Goal: Transaction & Acquisition: Subscribe to service/newsletter

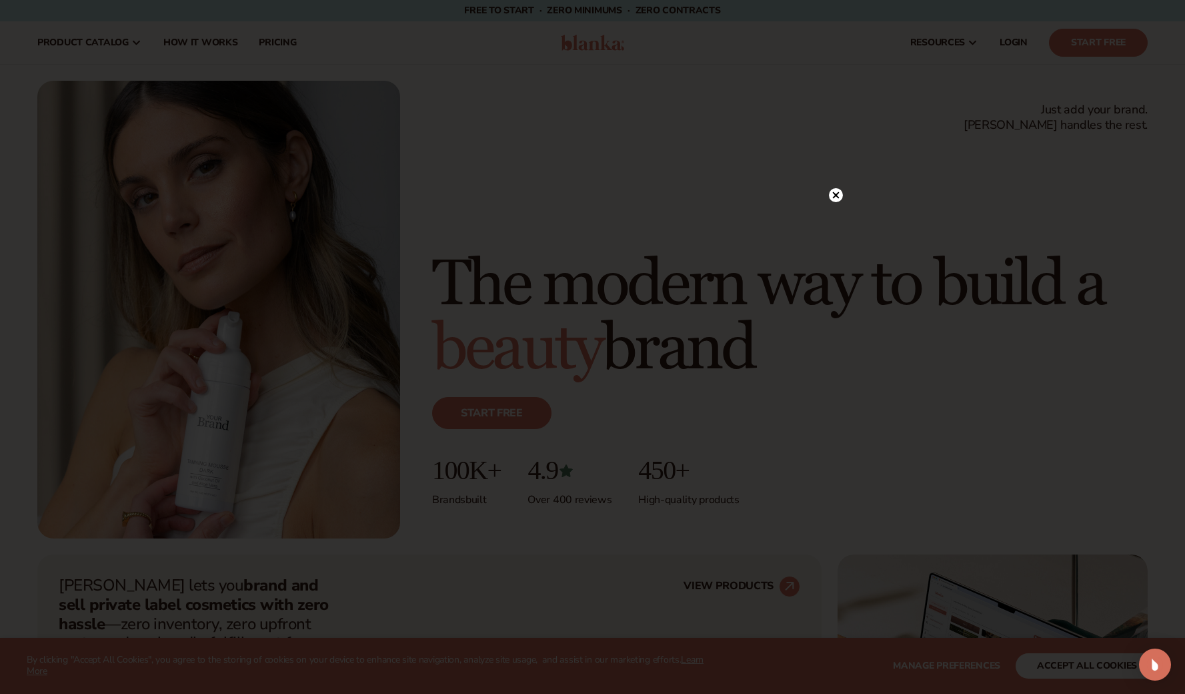
click at [839, 195] on circle at bounding box center [836, 195] width 14 height 14
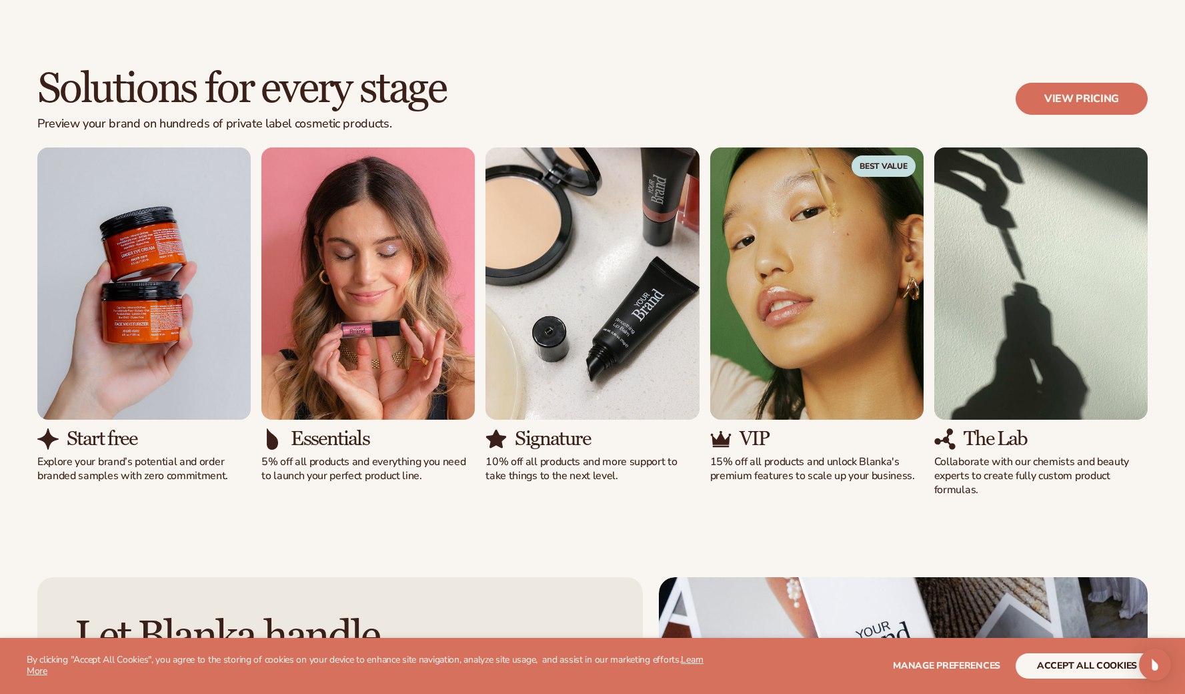
scroll to position [1138, 0]
click at [163, 359] on img "1 / 5" at bounding box center [143, 283] width 213 height 273
click at [1111, 99] on link "View pricing" at bounding box center [1082, 98] width 132 height 32
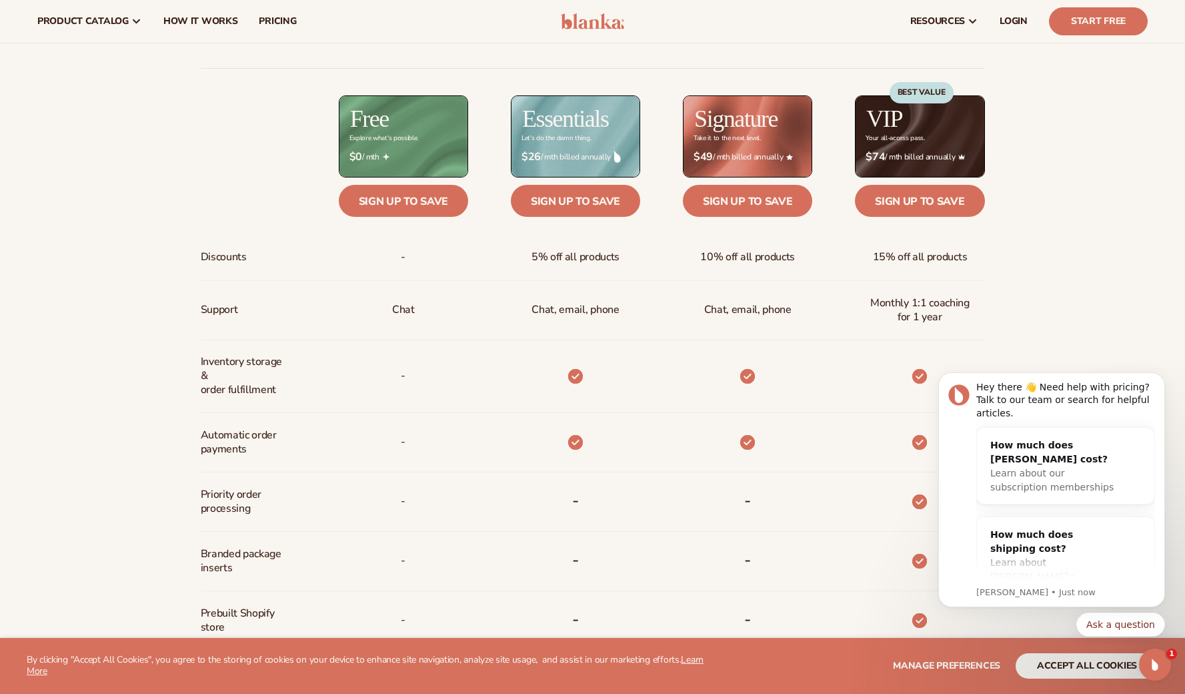
scroll to position [572, 0]
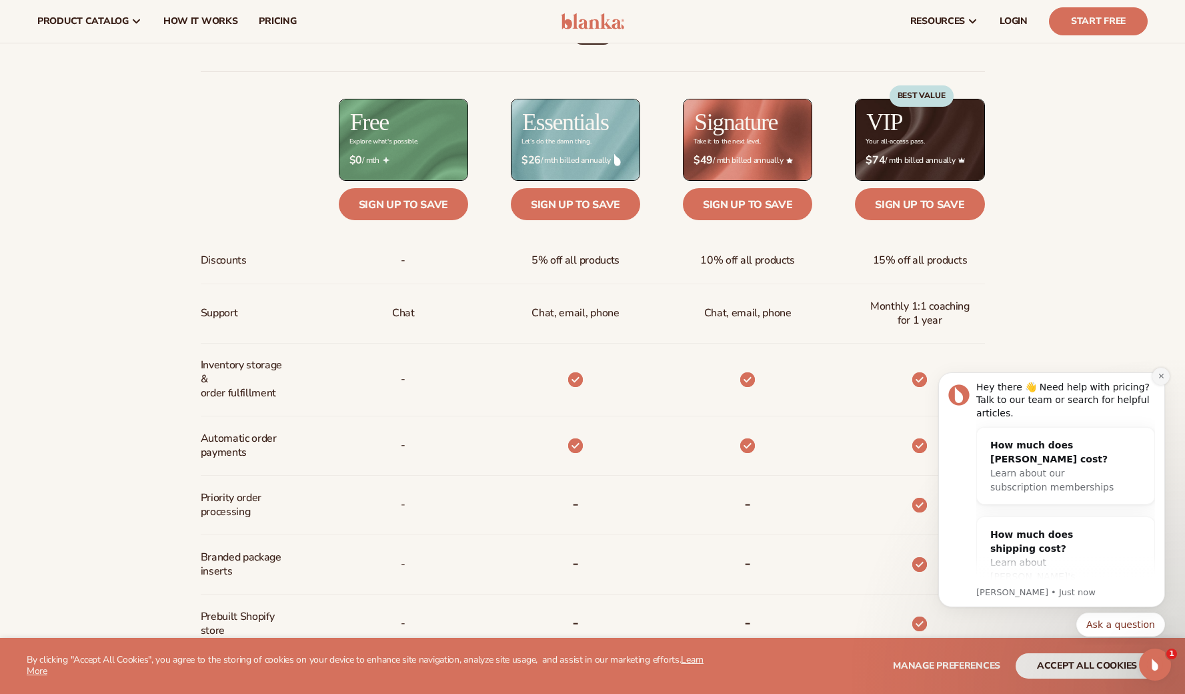
click at [1160, 374] on icon "Dismiss notification" at bounding box center [1161, 375] width 7 height 7
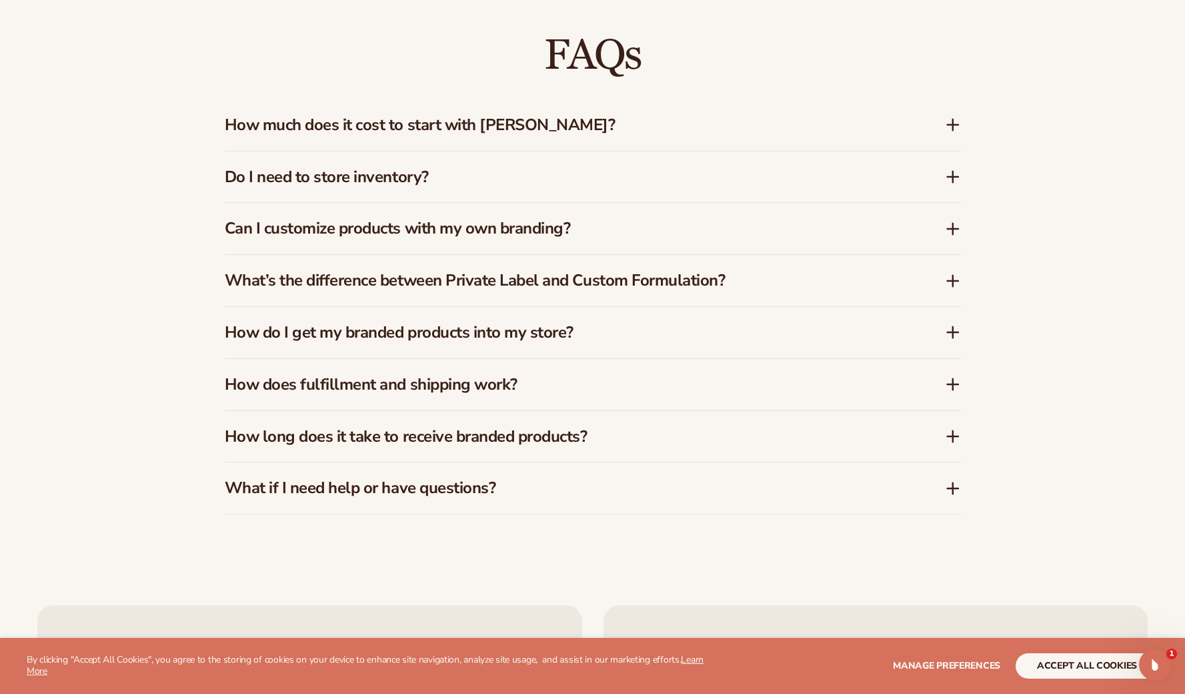
scroll to position [2078, 0]
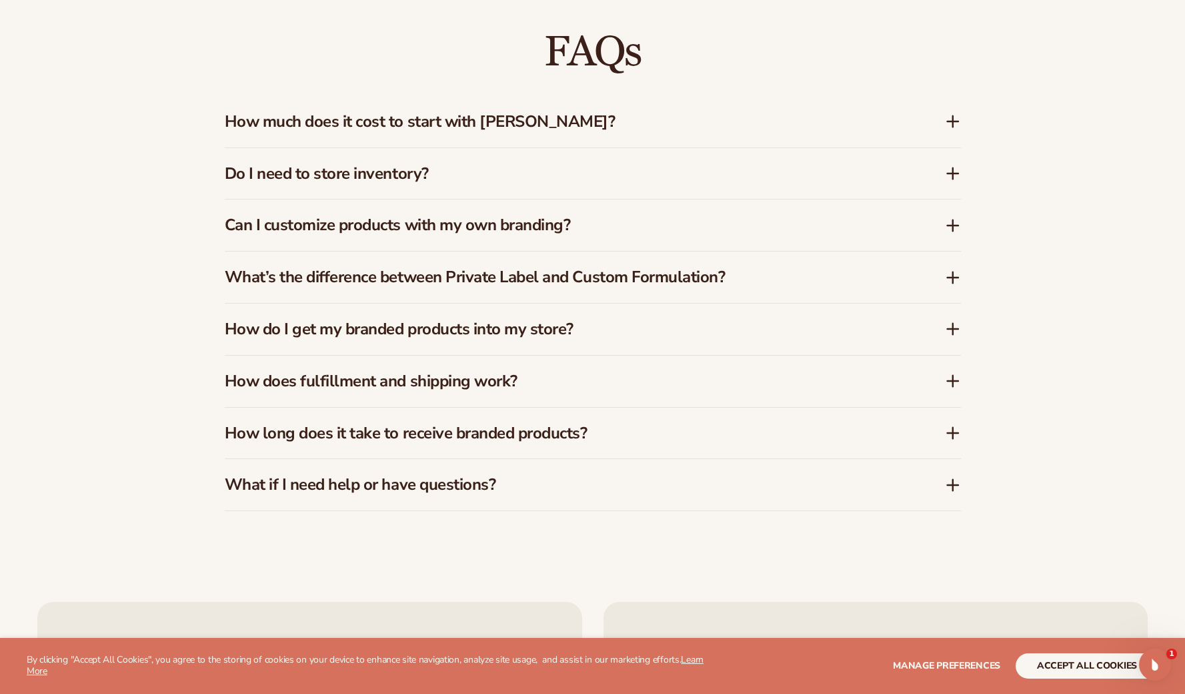
click at [952, 125] on icon at bounding box center [953, 121] width 16 height 16
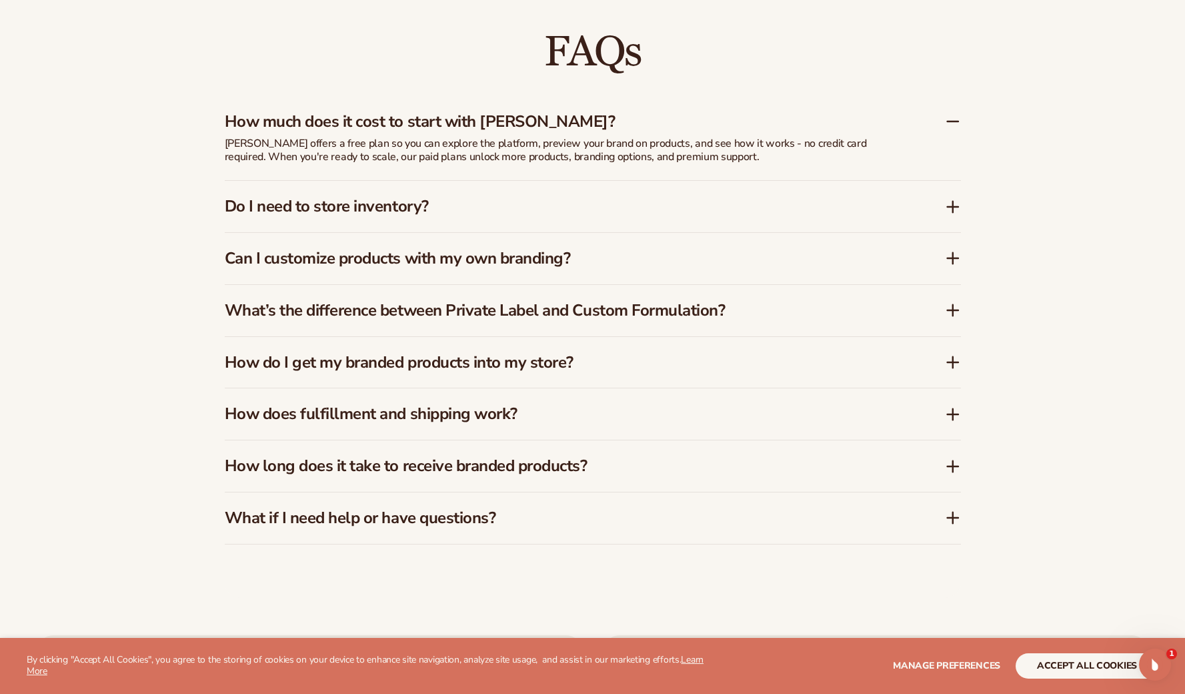
click at [957, 209] on icon at bounding box center [953, 207] width 16 height 16
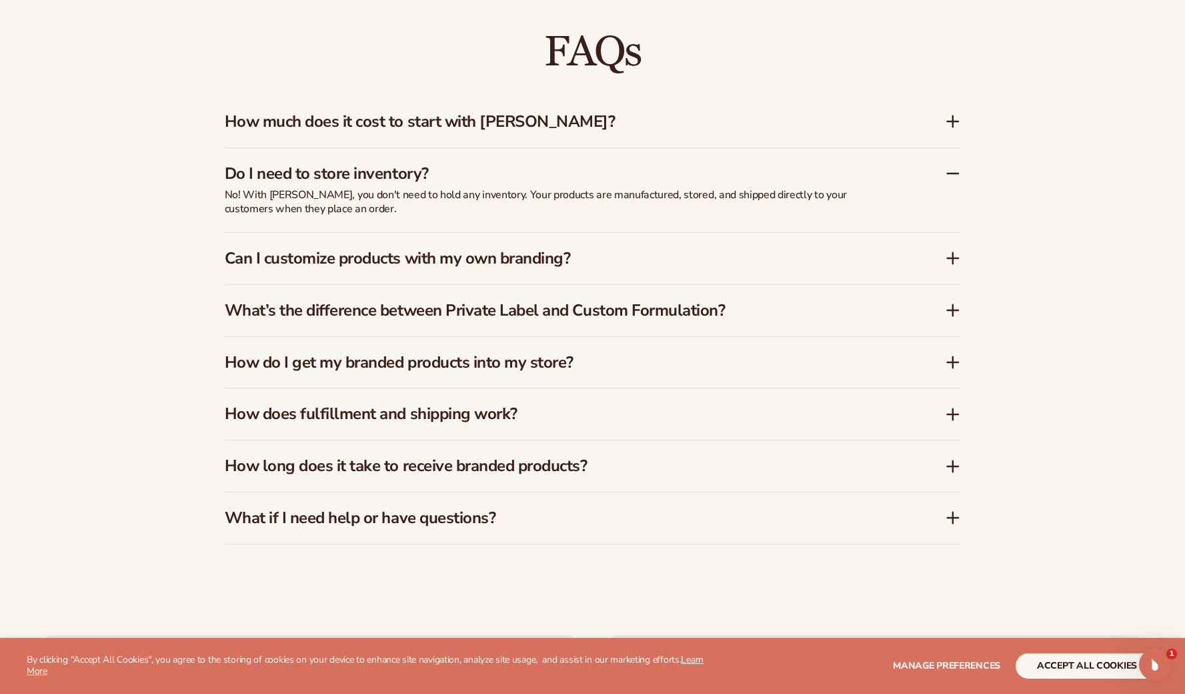
click at [957, 258] on icon at bounding box center [953, 258] width 16 height 16
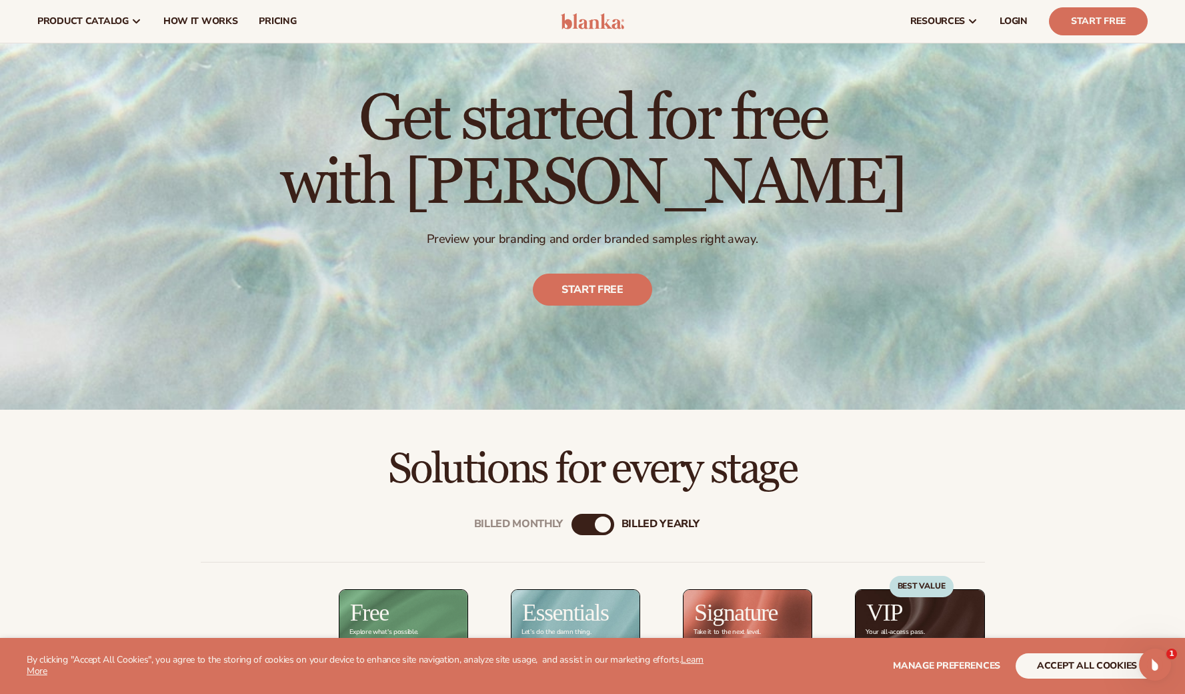
scroll to position [0, 0]
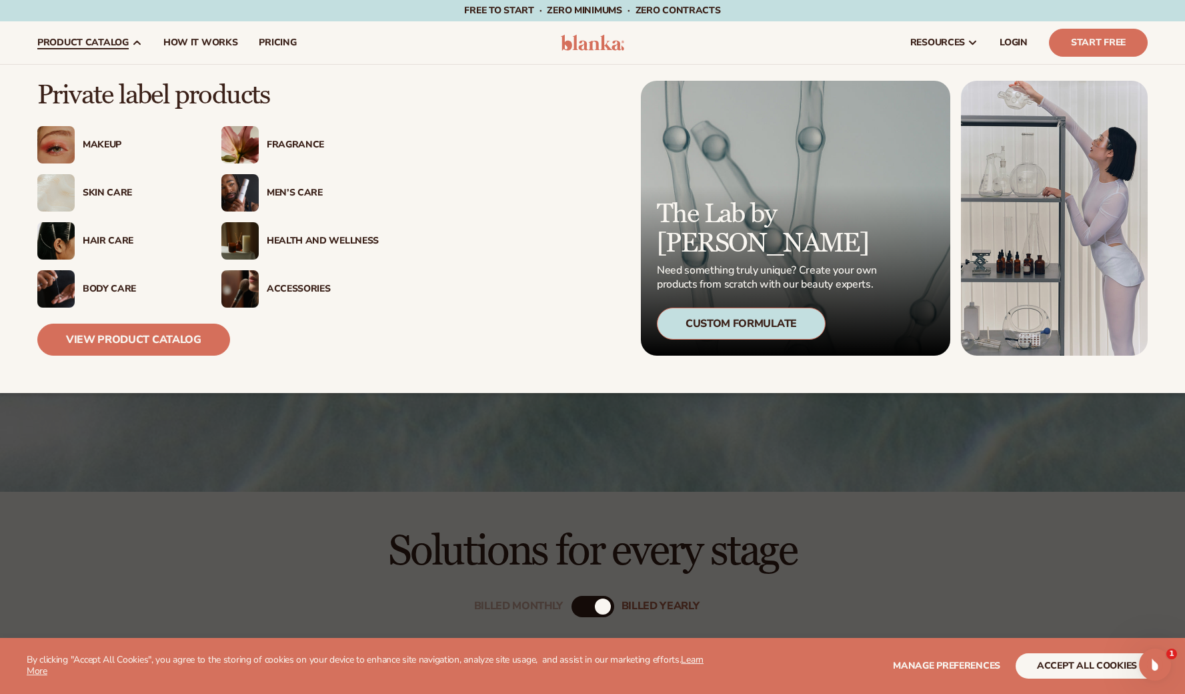
click at [108, 140] on div "Makeup" at bounding box center [139, 144] width 112 height 11
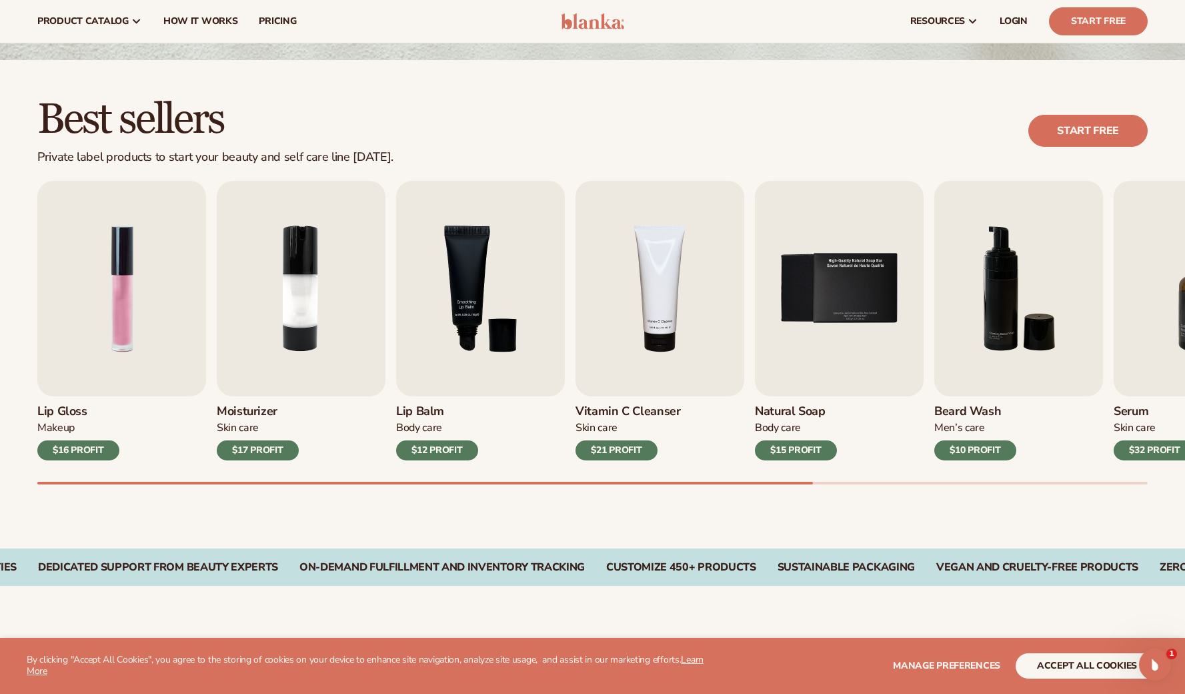
scroll to position [292, 0]
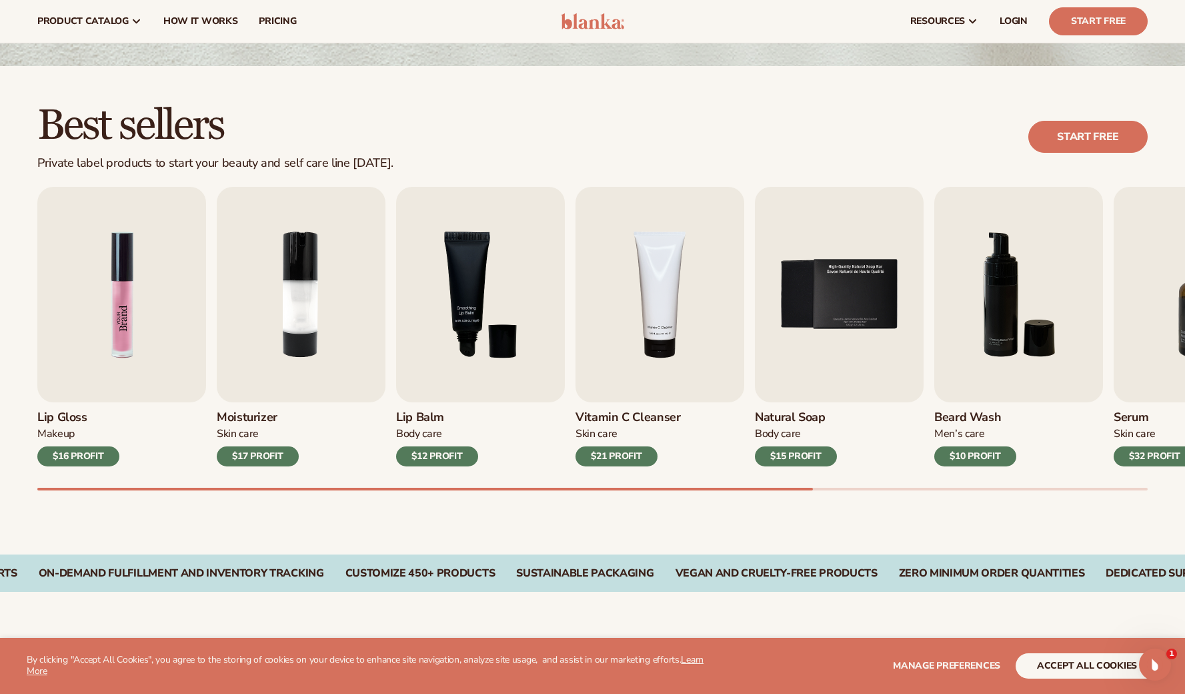
click at [133, 292] on img "1 / 9" at bounding box center [121, 294] width 169 height 215
click at [114, 344] on img "1 / 9" at bounding box center [121, 294] width 169 height 215
click at [87, 458] on div "$16 PROFIT" at bounding box center [78, 456] width 82 height 20
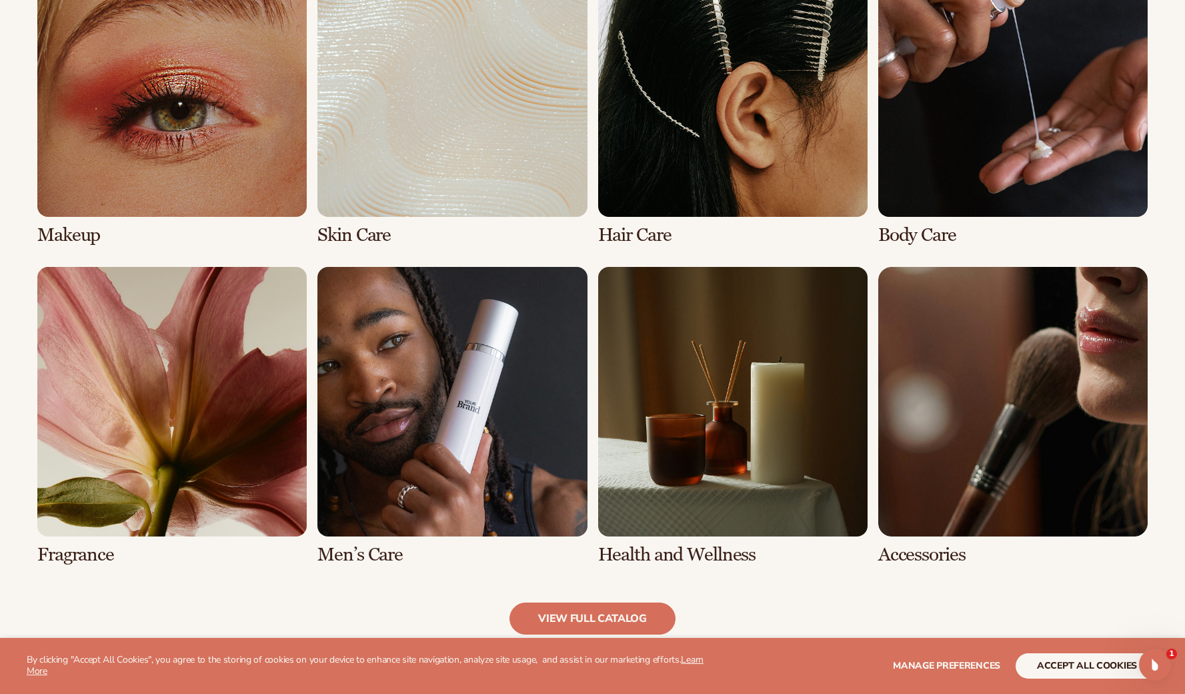
scroll to position [1129, 0]
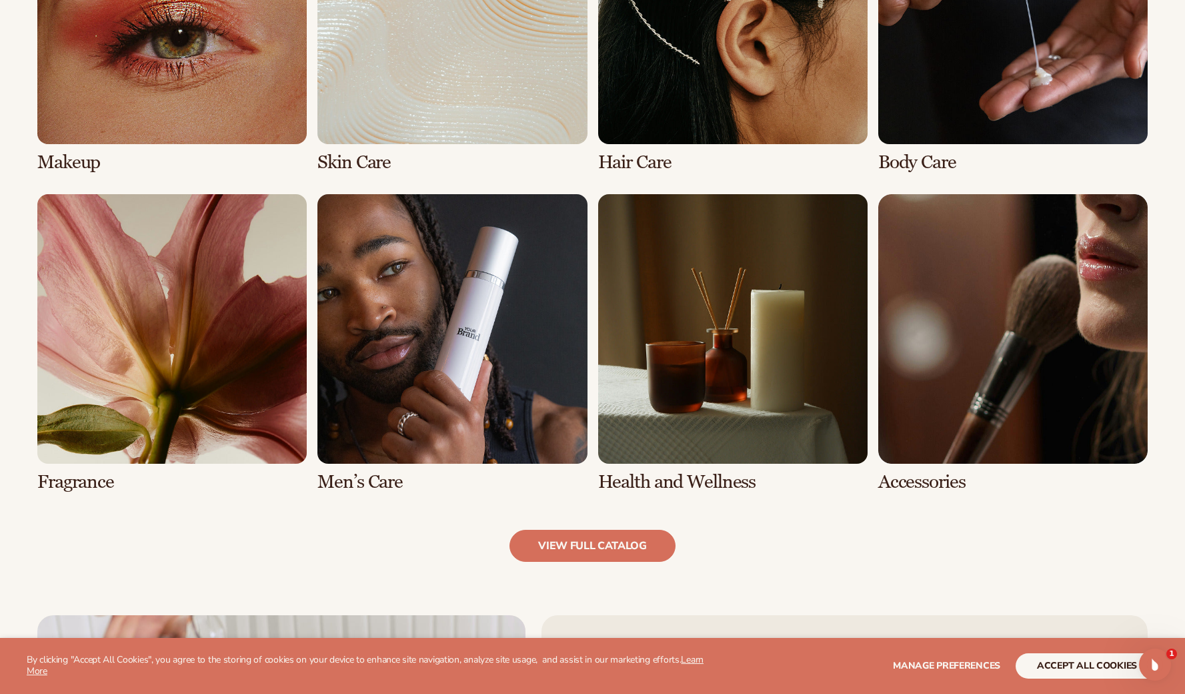
click at [227, 380] on link "5 / 8" at bounding box center [172, 343] width 270 height 298
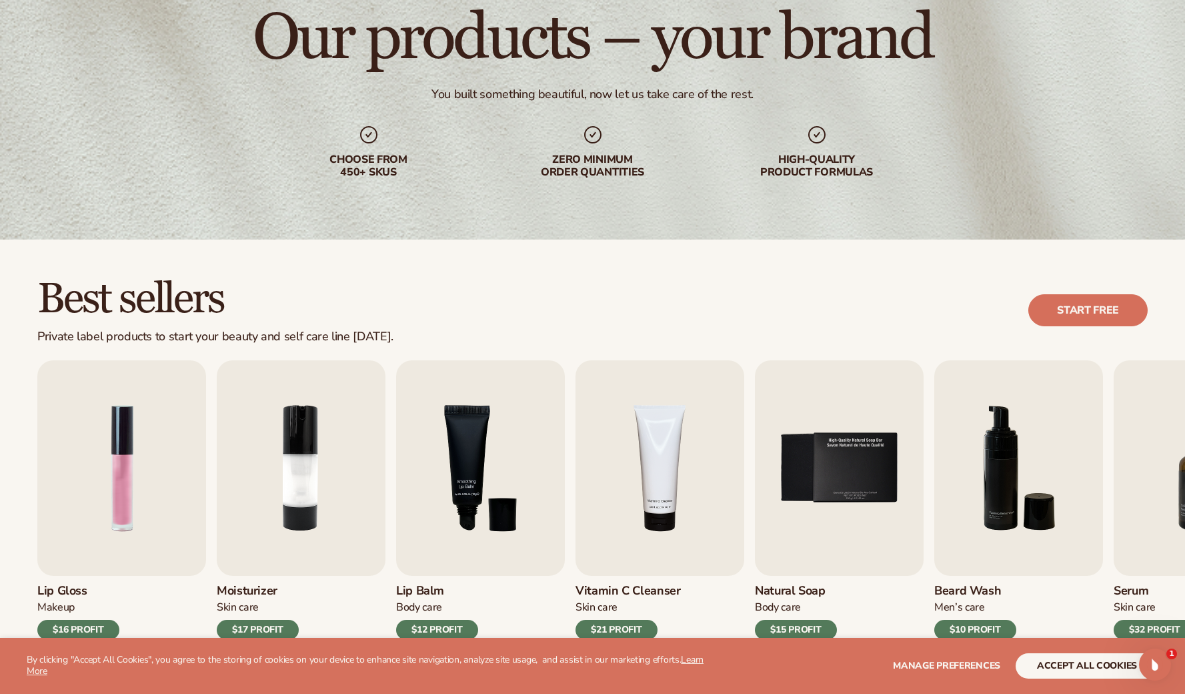
scroll to position [268, 0]
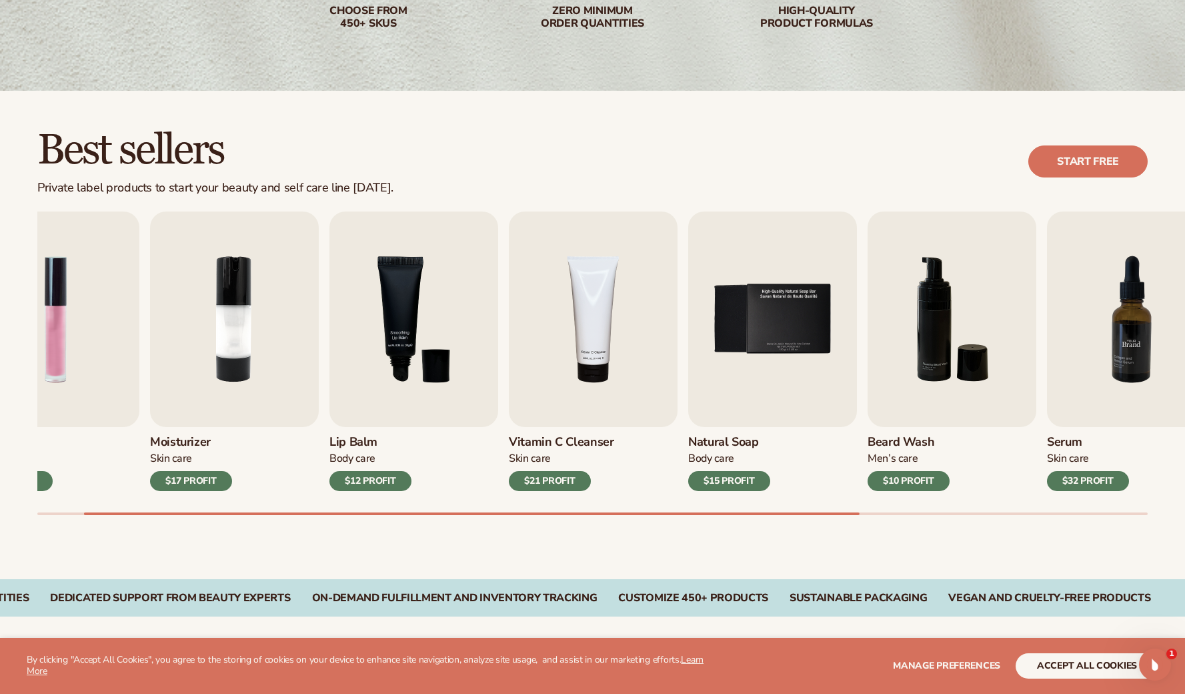
click at [1047, 348] on img "7 / 9" at bounding box center [1131, 318] width 169 height 215
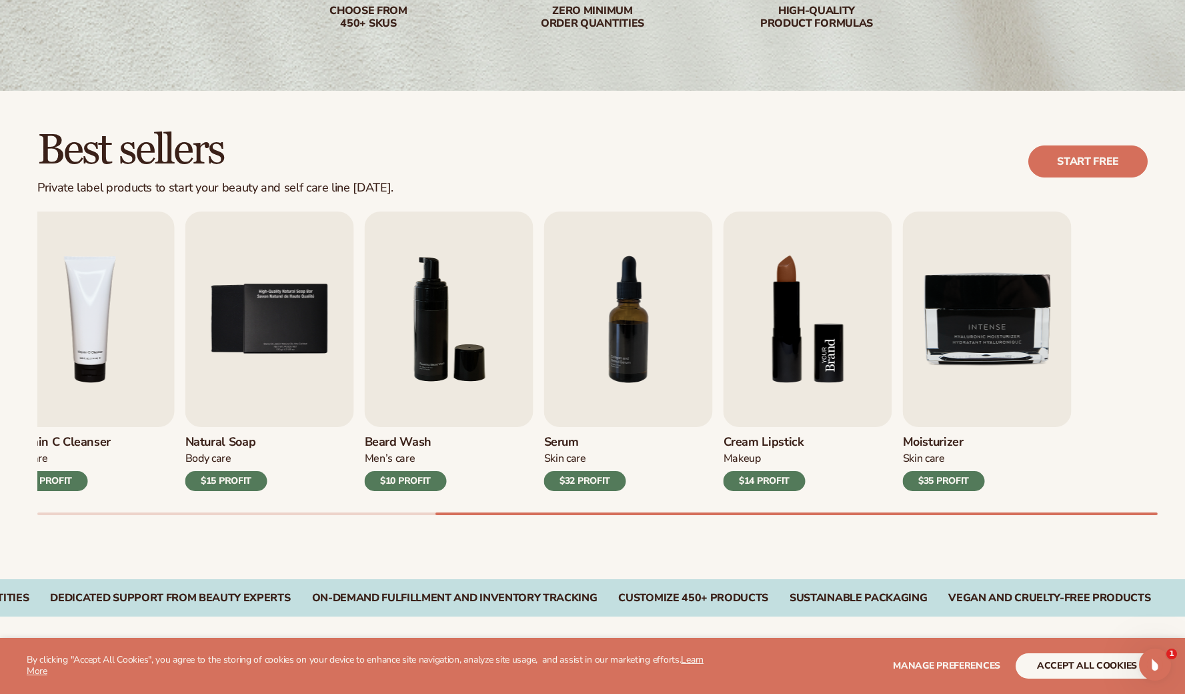
click at [578, 378] on div "Lip Gloss Makeup $16 PROFIT Moisturizer Skin Care $17 PROFIT Lip Balm" at bounding box center [23, 351] width 1111 height 280
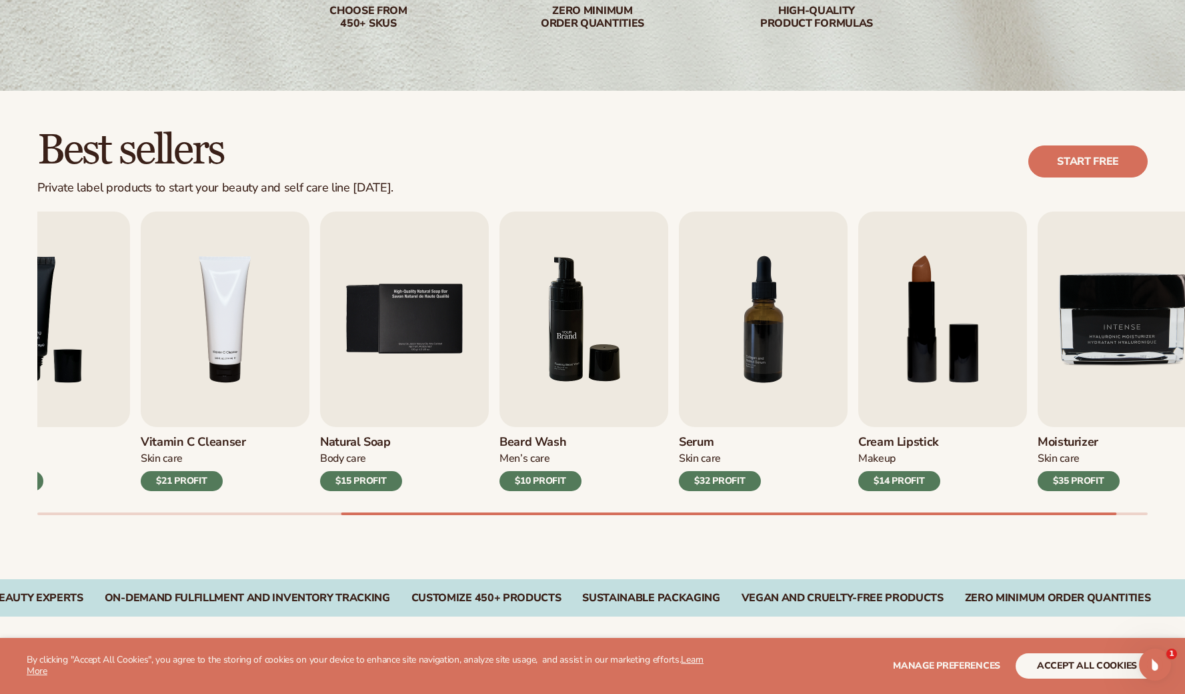
click at [668, 366] on img "6 / 9" at bounding box center [584, 318] width 169 height 215
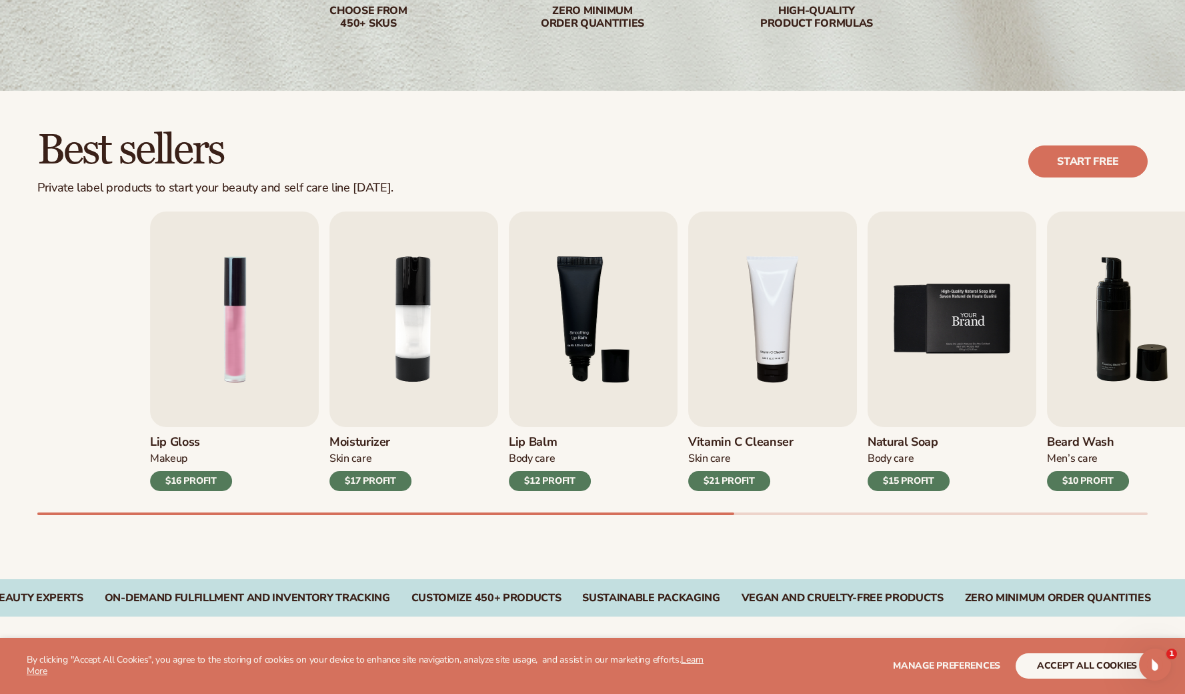
click at [1178, 384] on div "Lip Gloss Makeup $16 PROFIT Moisturizer Skin Care $17 PROFIT Lip Balm" at bounding box center [705, 351] width 1111 height 280
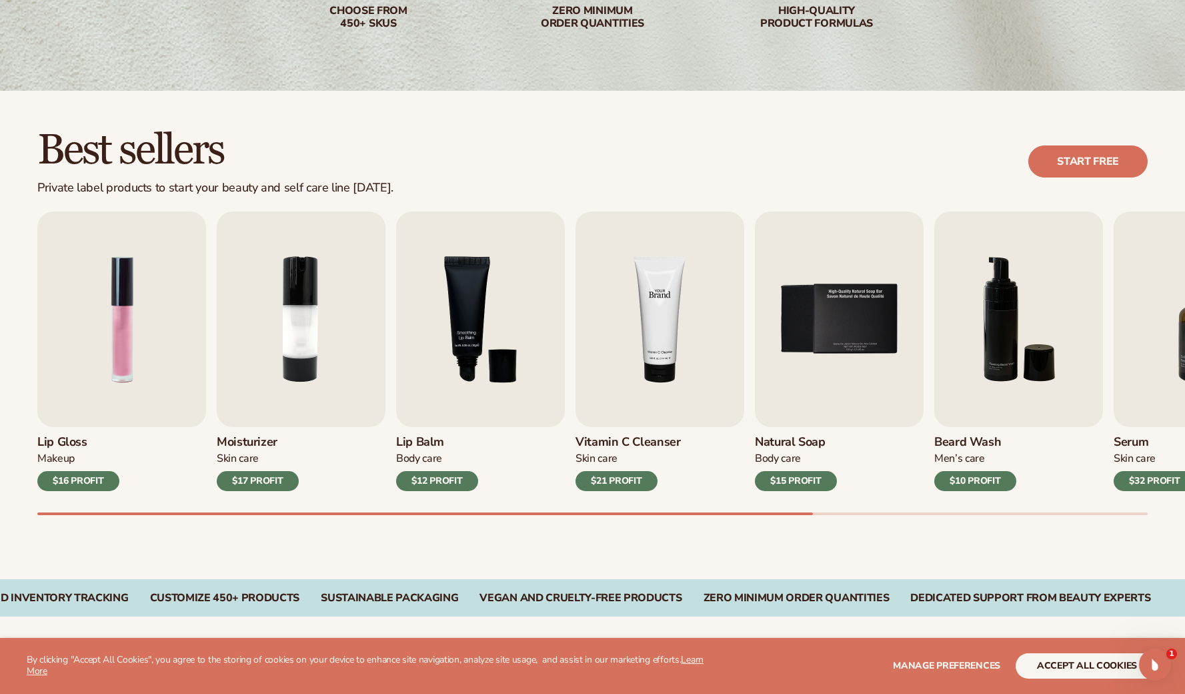
click at [984, 391] on div "Lip Gloss Makeup $16 PROFIT Moisturizer Skin Care $17 PROFIT Lip Balm" at bounding box center [592, 351] width 1111 height 280
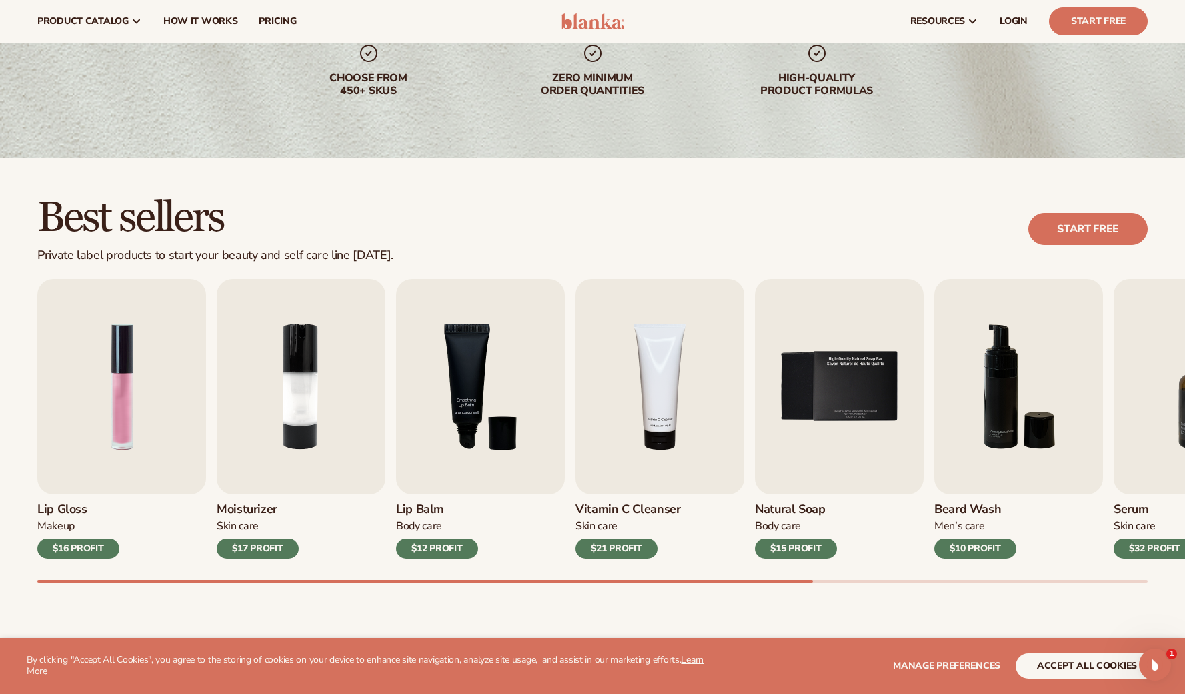
scroll to position [0, 0]
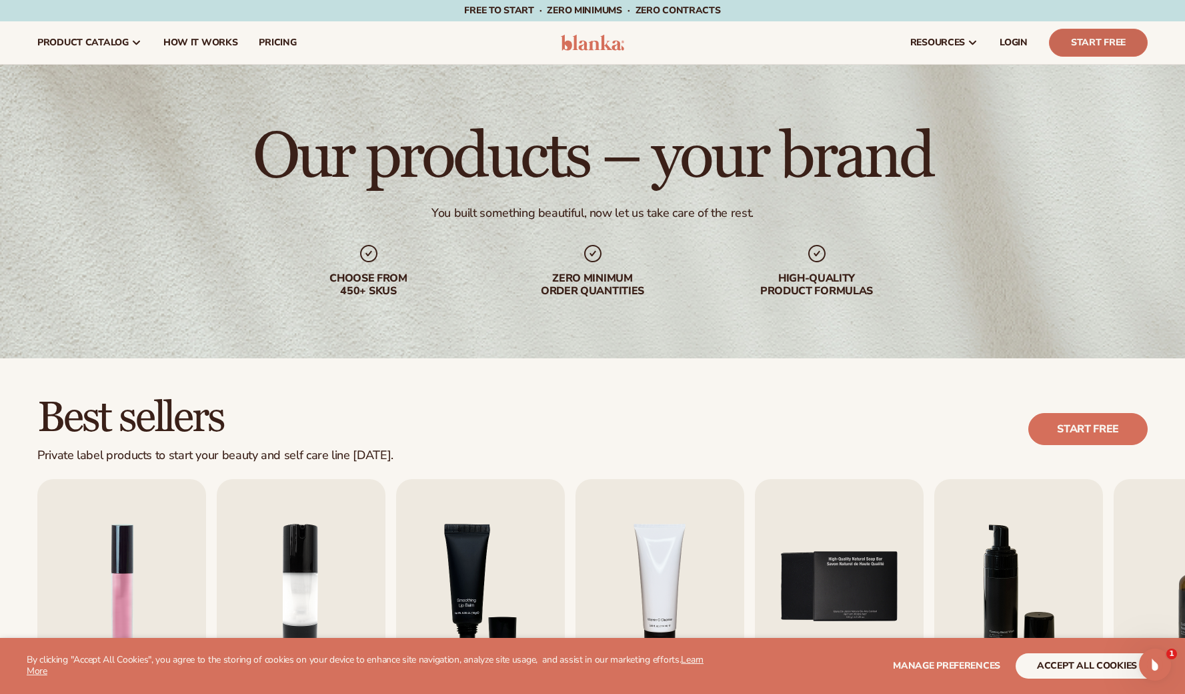
click at [1078, 36] on link "Start Free" at bounding box center [1098, 43] width 99 height 28
